Goal: Information Seeking & Learning: Find specific fact

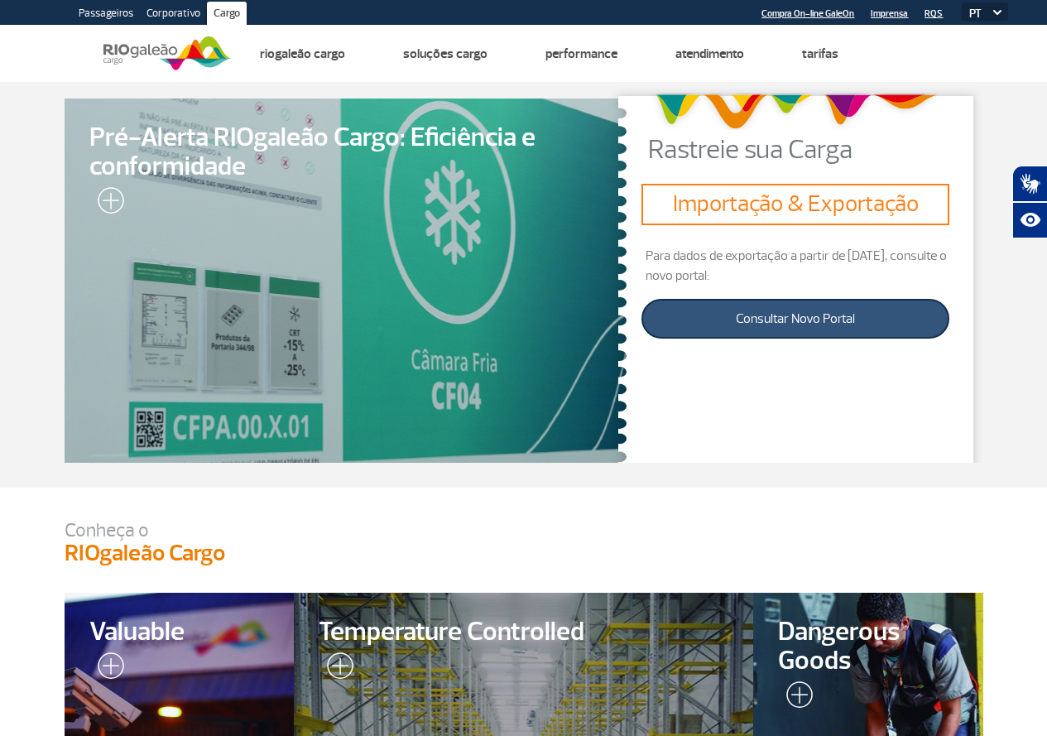
click at [775, 328] on link "Consultar Novo Portal" at bounding box center [794, 319] width 307 height 40
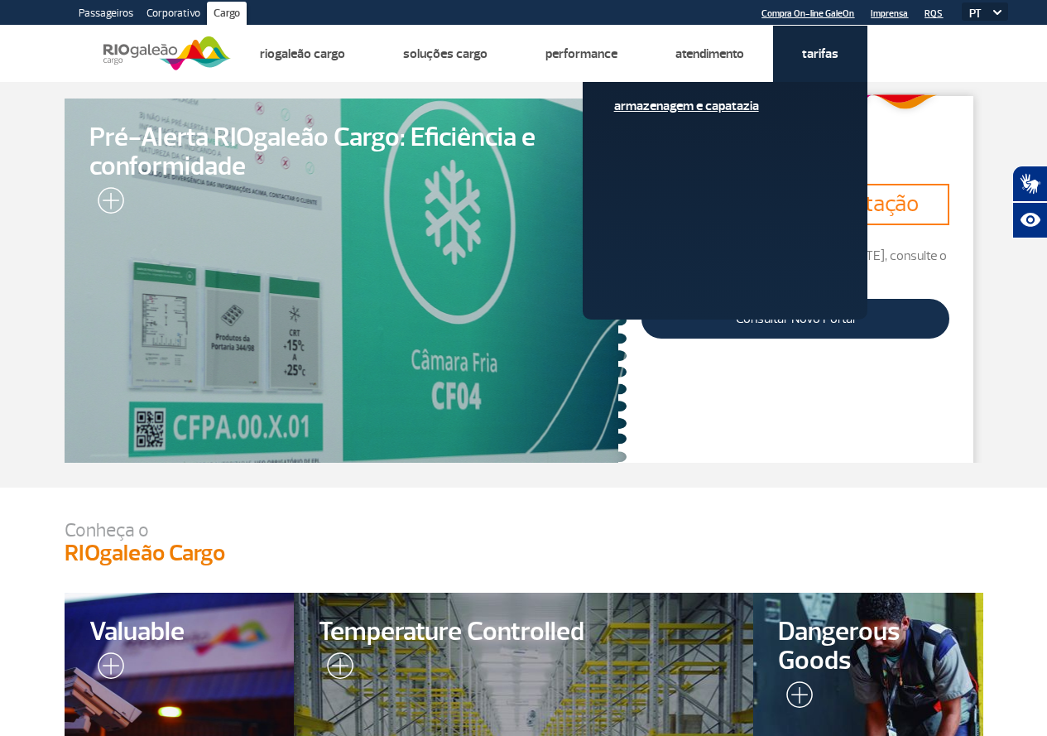
click at [738, 108] on link "Armazenagem e Capatazia" at bounding box center [725, 106] width 222 height 18
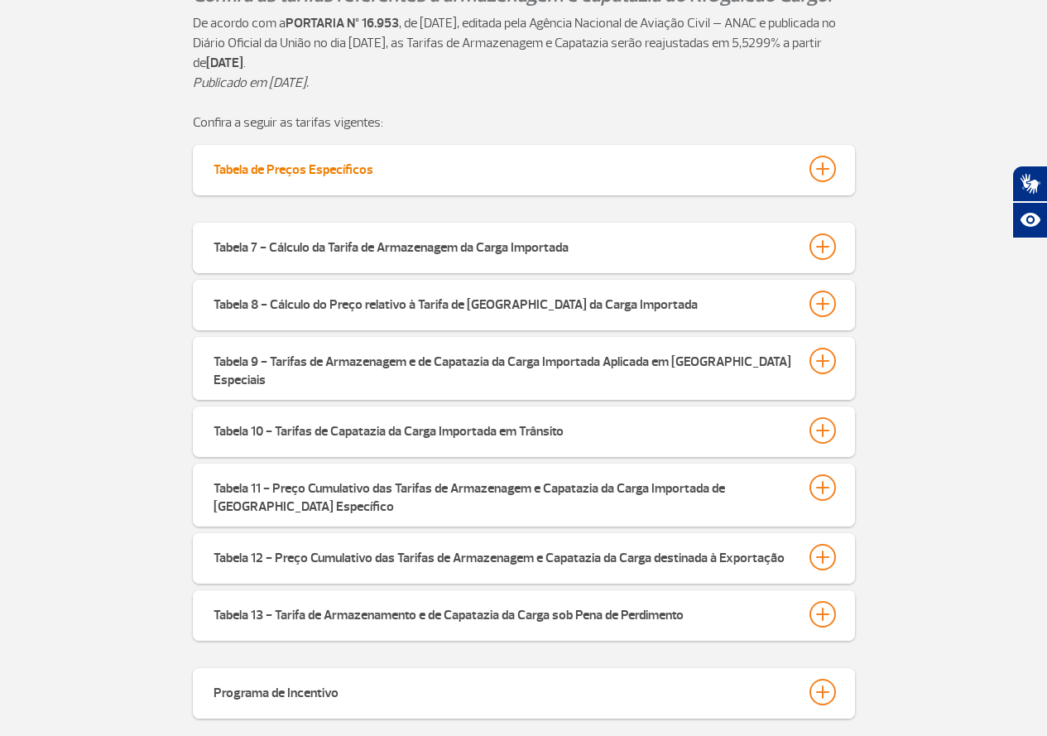
scroll to position [414, 0]
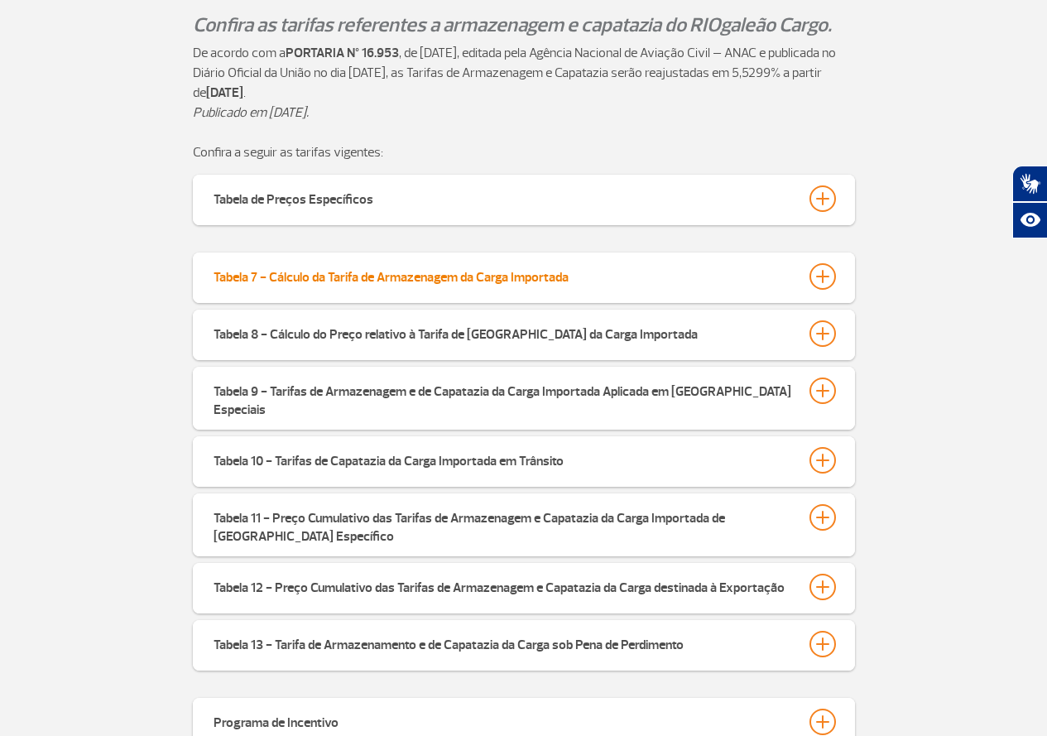
click at [343, 281] on div "Tabela 7 - Cálculo da Tarifa de Armazenagem da Carga Importada" at bounding box center [391, 274] width 355 height 23
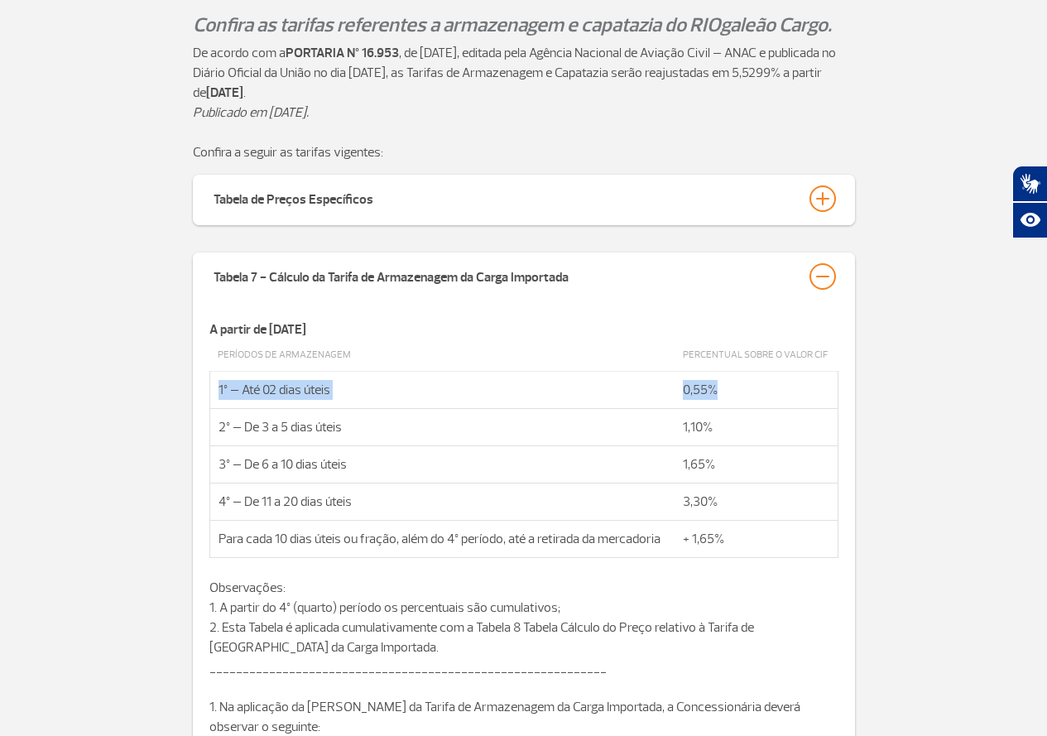
drag, startPoint x: 218, startPoint y: 388, endPoint x: 717, endPoint y: 386, distance: 498.2
click at [718, 385] on tr "1º – Até 02 dias úteis 0,55%" at bounding box center [523, 390] width 628 height 37
click at [594, 386] on td "1º – Até 02 dias úteis" at bounding box center [441, 390] width 465 height 37
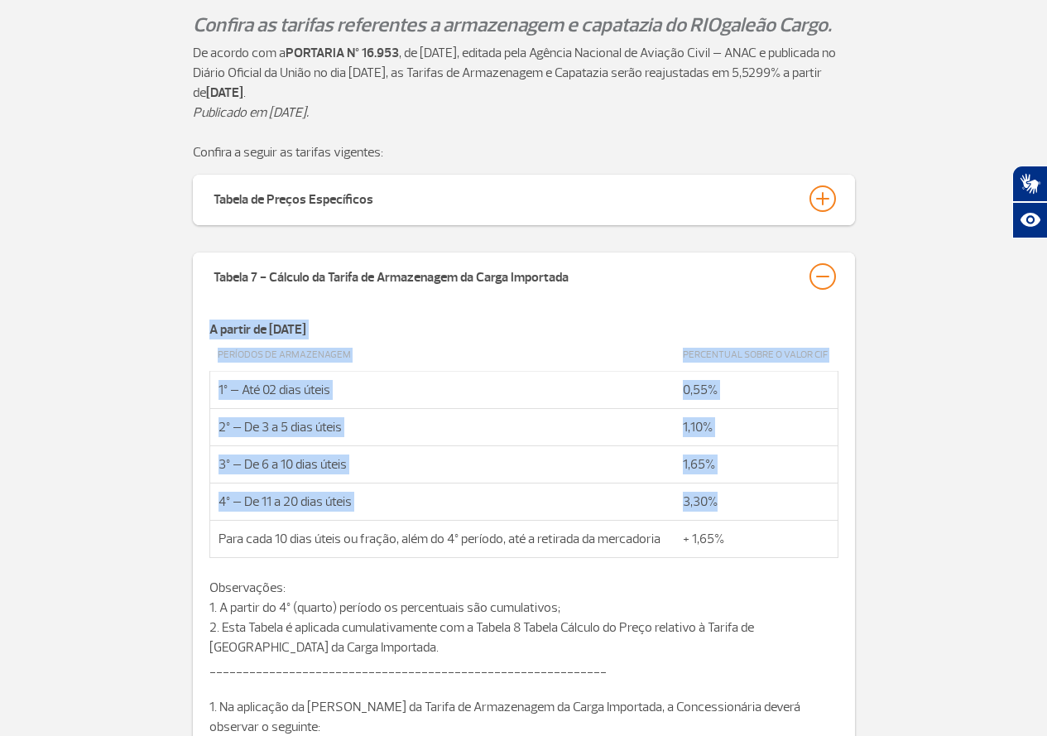
drag, startPoint x: 210, startPoint y: 329, endPoint x: 765, endPoint y: 503, distance: 581.1
click at [765, 503] on div "A partir de [DATE] Períodos de Armazenagem Percentual sobre o valor CIF 1º – At…" at bounding box center [523, 666] width 629 height 695
copy div "A partir de [DATE] Períodos de Armazenagem Percentual sobre o valor CIF 1º – At…"
click at [569, 461] on td "3º – De 6 a 10 dias úteis" at bounding box center [441, 464] width 465 height 37
